Goal: Task Accomplishment & Management: Use online tool/utility

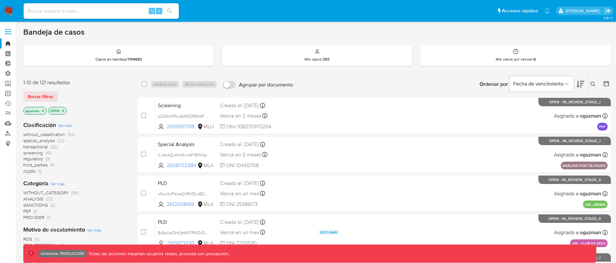
click at [8, 94] on link "Operaciones masivas" at bounding box center [38, 93] width 77 height 10
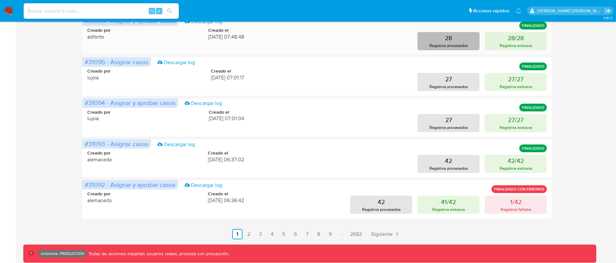
scroll to position [316, 0]
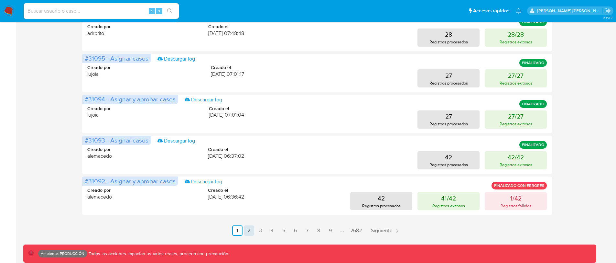
click at [250, 230] on link "2" at bounding box center [249, 230] width 10 height 10
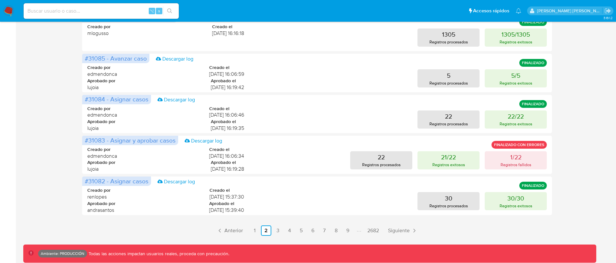
click at [278, 232] on link "3" at bounding box center [278, 230] width 10 height 10
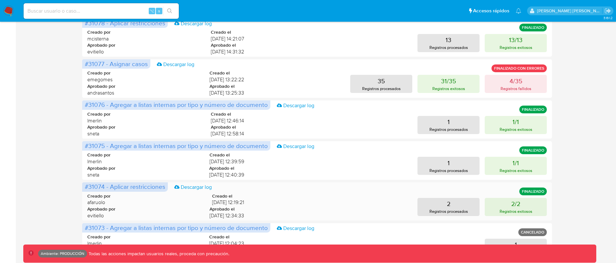
scroll to position [230, 0]
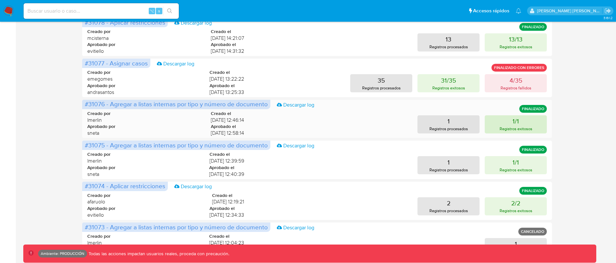
click at [510, 125] on button "1/1 Registros exitosos" at bounding box center [516, 124] width 62 height 18
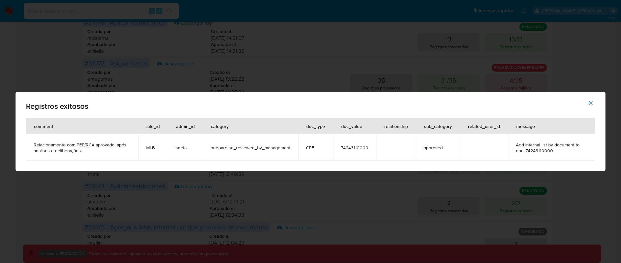
click at [591, 103] on icon "button" at bounding box center [591, 103] width 6 height 6
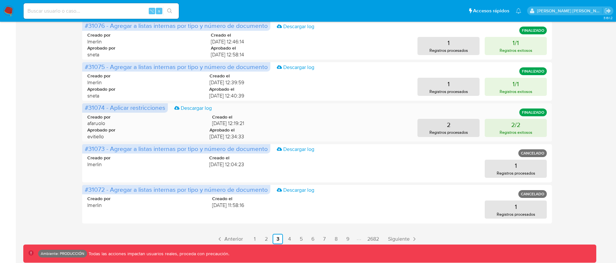
scroll to position [309, 0]
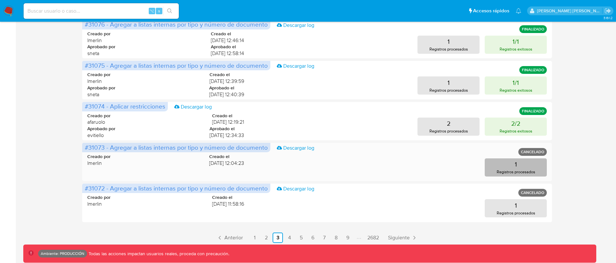
click at [515, 170] on p "Registros procesados" at bounding box center [516, 171] width 38 height 6
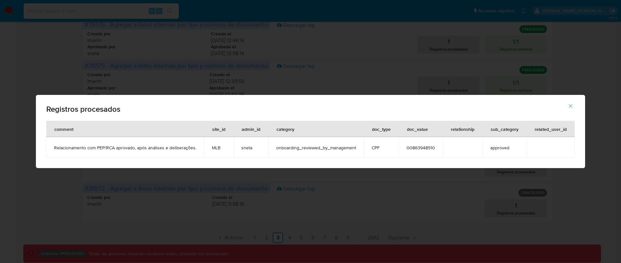
click at [571, 107] on icon "button" at bounding box center [570, 106] width 6 height 6
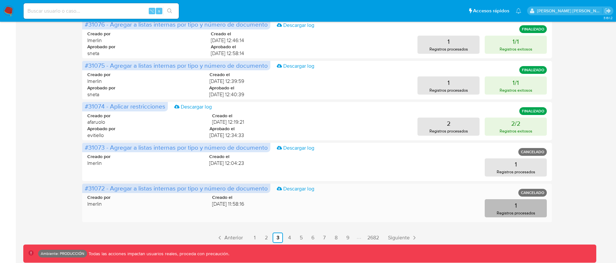
click at [511, 212] on p "Registros procesados" at bounding box center [516, 212] width 38 height 6
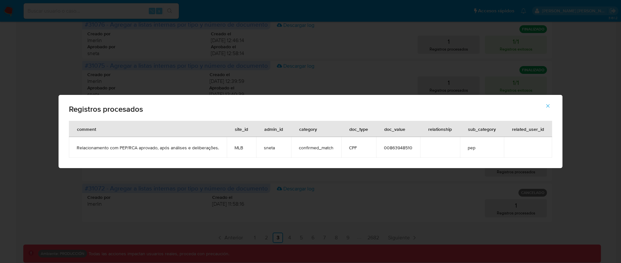
click at [547, 106] on icon "button" at bounding box center [548, 106] width 4 height 4
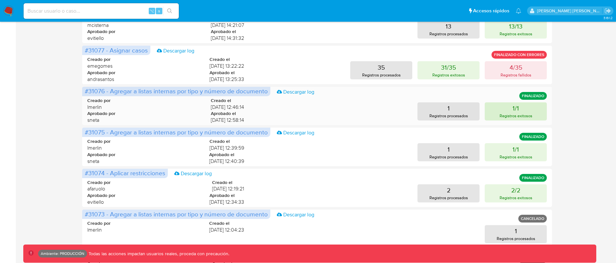
scroll to position [239, 0]
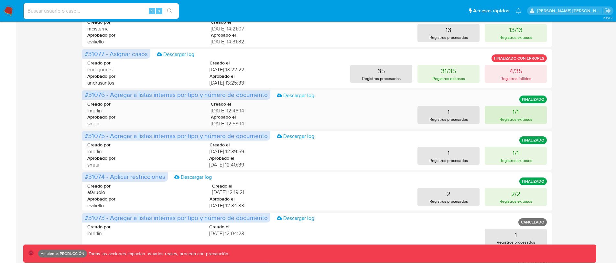
click at [517, 113] on p "1/1" at bounding box center [515, 111] width 6 height 9
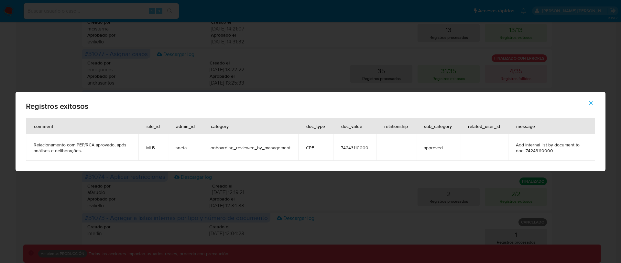
click at [593, 101] on icon "button" at bounding box center [591, 103] width 6 height 6
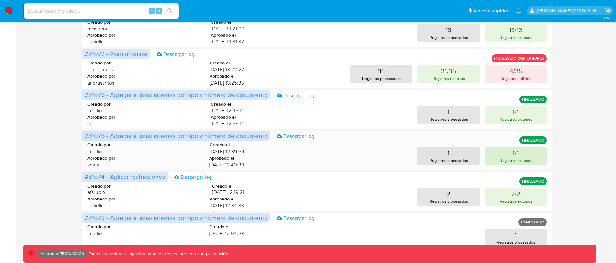
click at [522, 152] on button "1/1 Registros exitosos" at bounding box center [516, 155] width 62 height 18
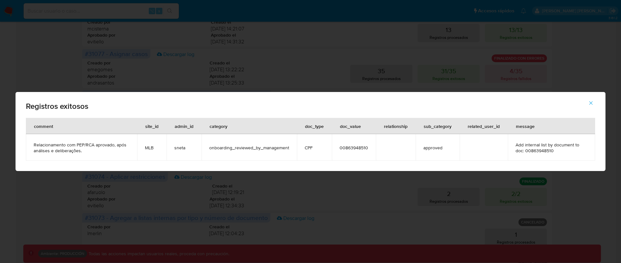
click at [591, 102] on icon "button" at bounding box center [591, 103] width 6 height 6
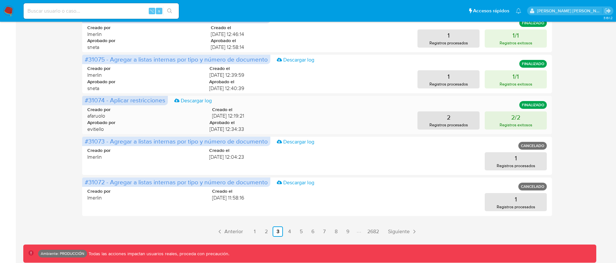
scroll to position [316, 0]
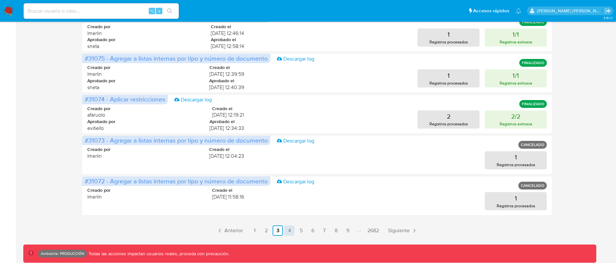
click at [288, 231] on link "4" at bounding box center [289, 230] width 10 height 10
